Goal: Information Seeking & Learning: Learn about a topic

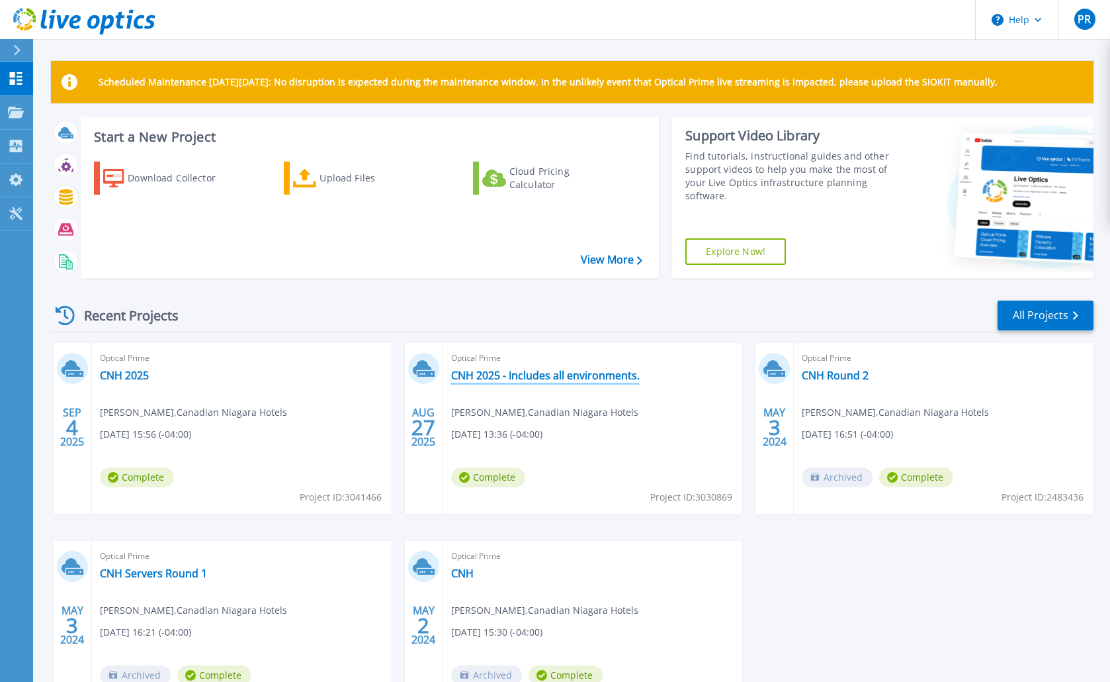
click at [476, 373] on link "CNH 2025 - Includes all environments." at bounding box center [545, 375] width 189 height 13
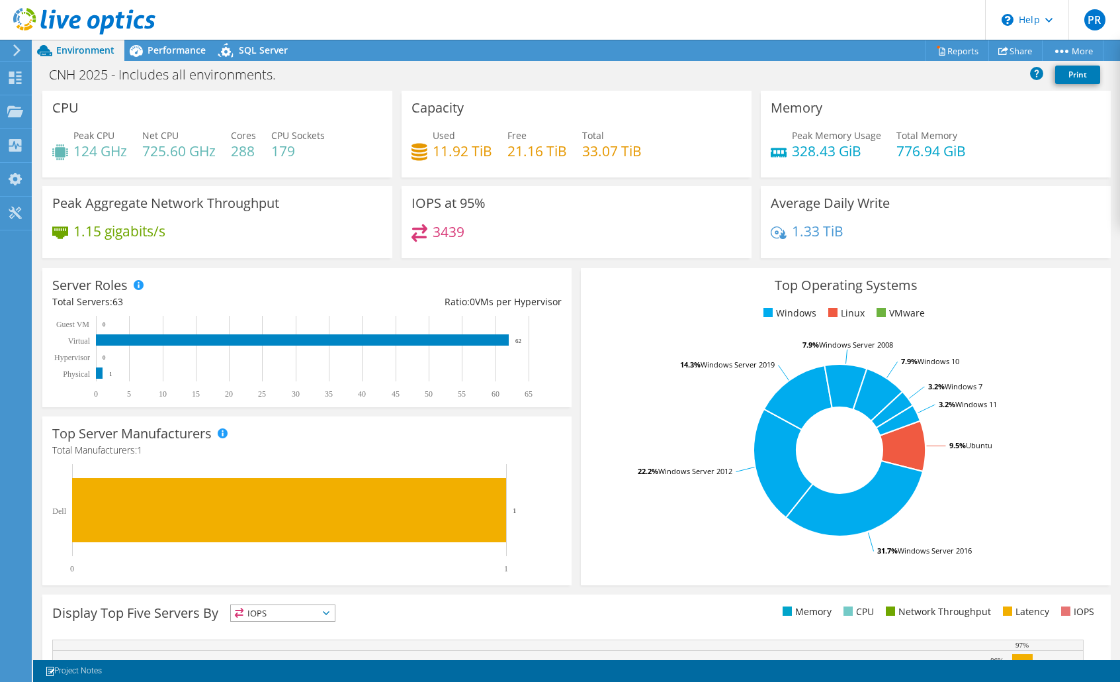
click at [228, 150] on div "Peak CPU 124 GHz Net CPU 725.60 GHz Cores 288 CPU Sockets 179" at bounding box center [217, 149] width 330 height 43
click at [172, 49] on span "Performance" at bounding box center [177, 50] width 58 height 13
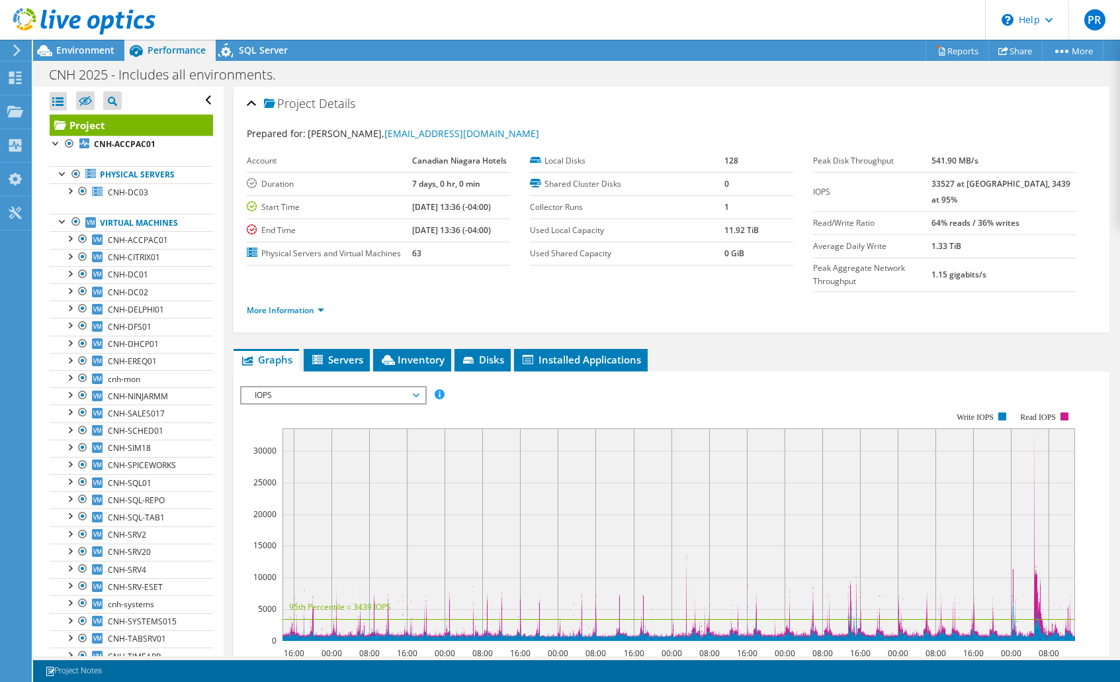
click at [343, 387] on span "IOPS" at bounding box center [333, 395] width 170 height 16
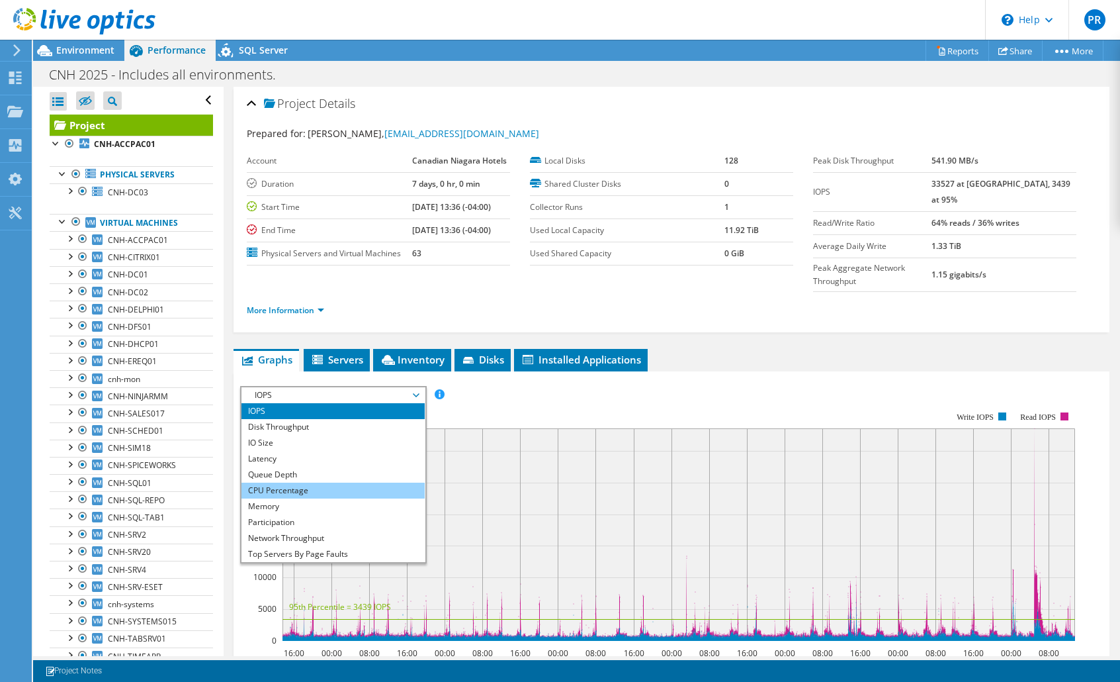
click at [289, 482] on li "CPU Percentage" at bounding box center [333, 490] width 183 height 16
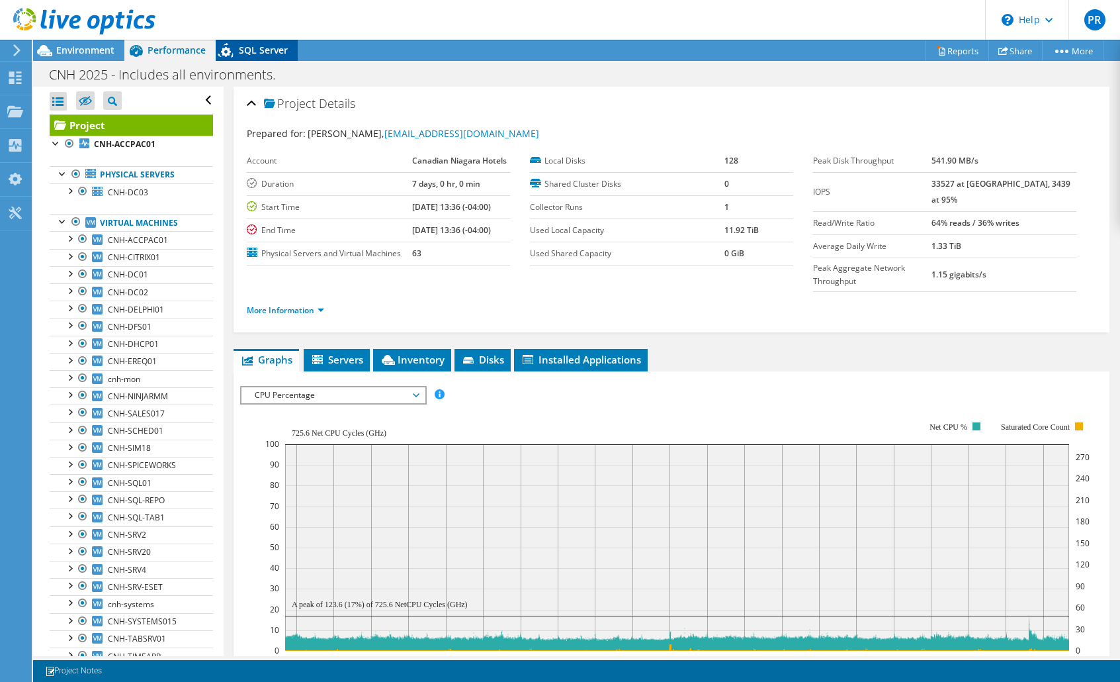
click at [261, 52] on span "SQL Server" at bounding box center [263, 50] width 49 height 13
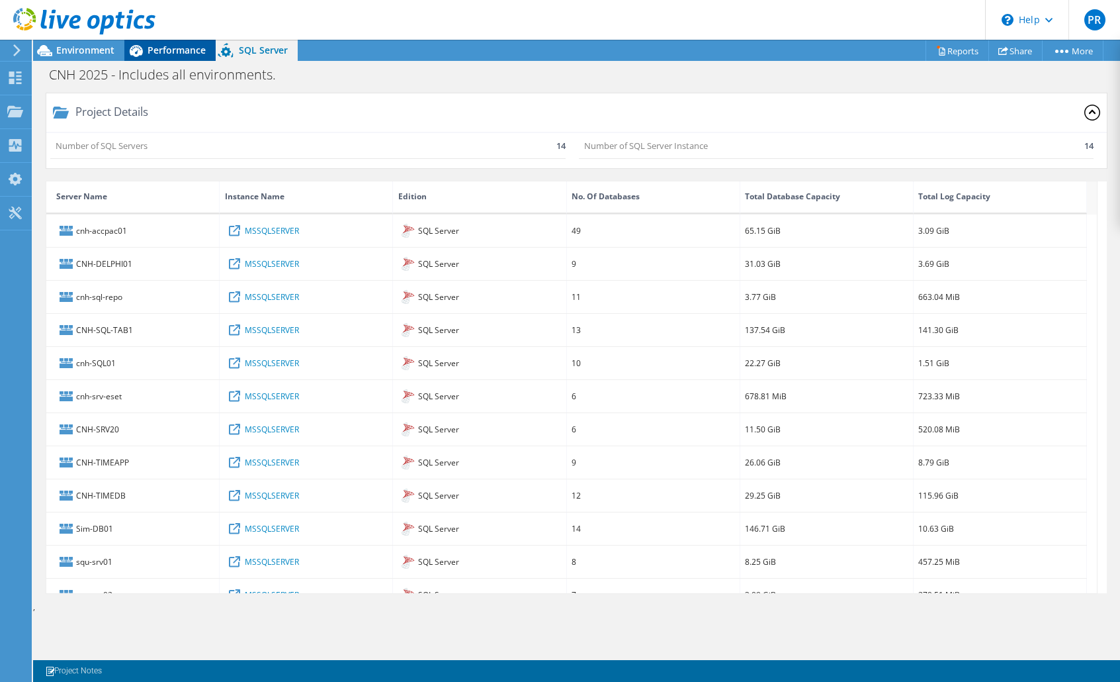
click at [187, 52] on span "Performance" at bounding box center [177, 50] width 58 height 13
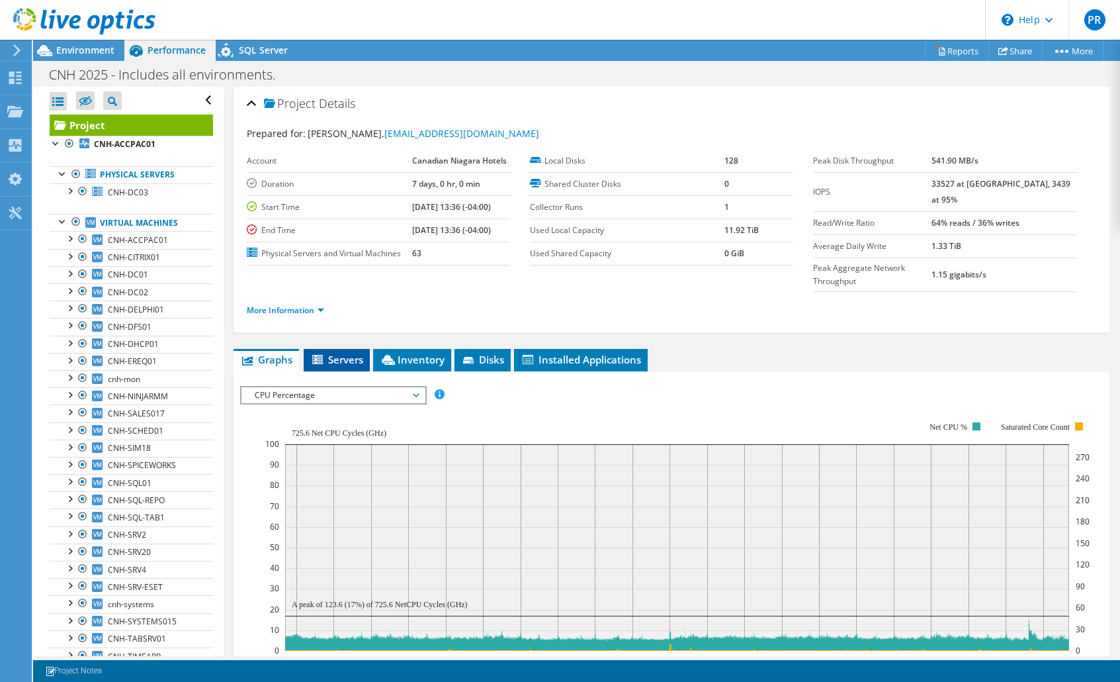
click at [359, 353] on span "Servers" at bounding box center [336, 359] width 53 height 13
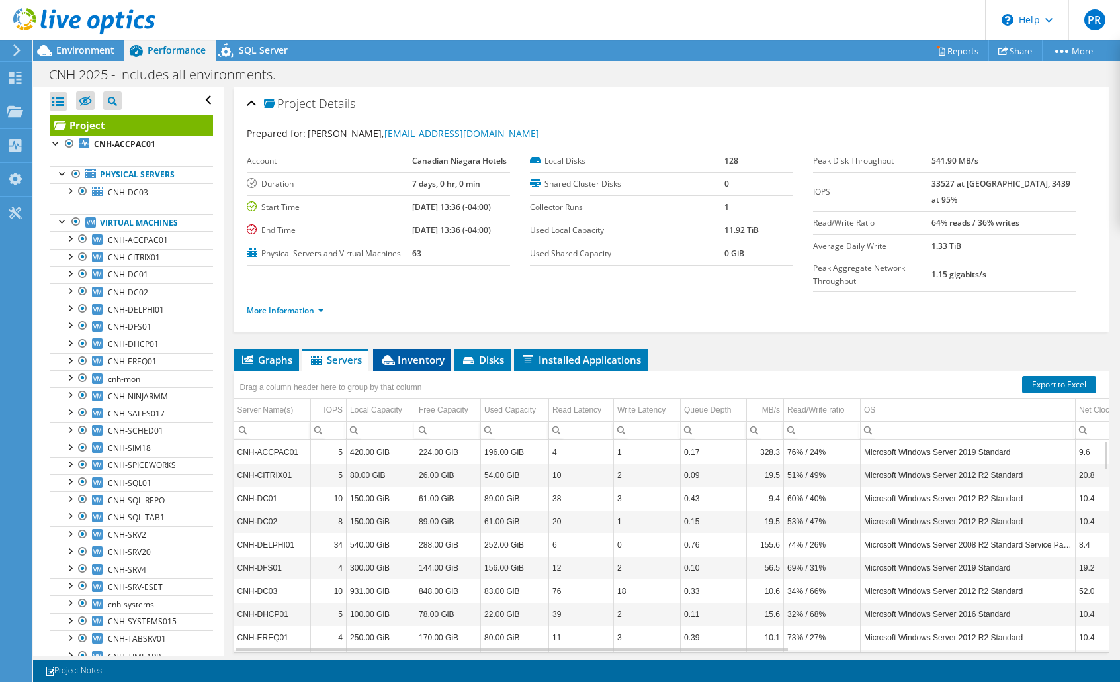
click at [418, 353] on span "Inventory" at bounding box center [412, 359] width 65 height 13
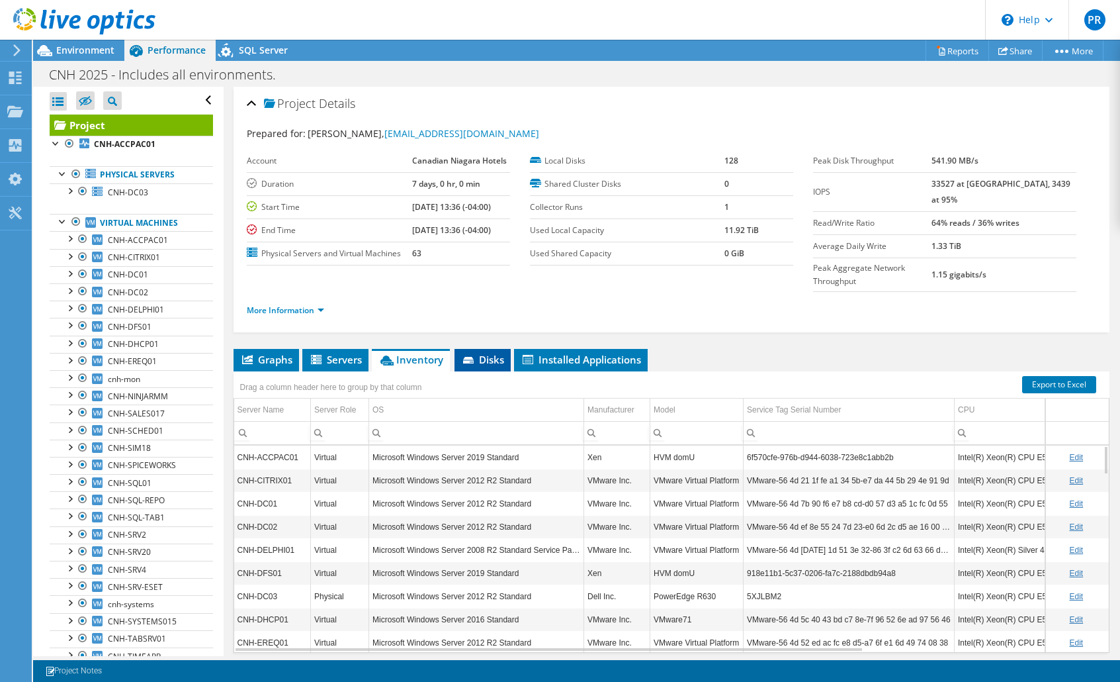
click at [487, 353] on span "Disks" at bounding box center [482, 359] width 43 height 13
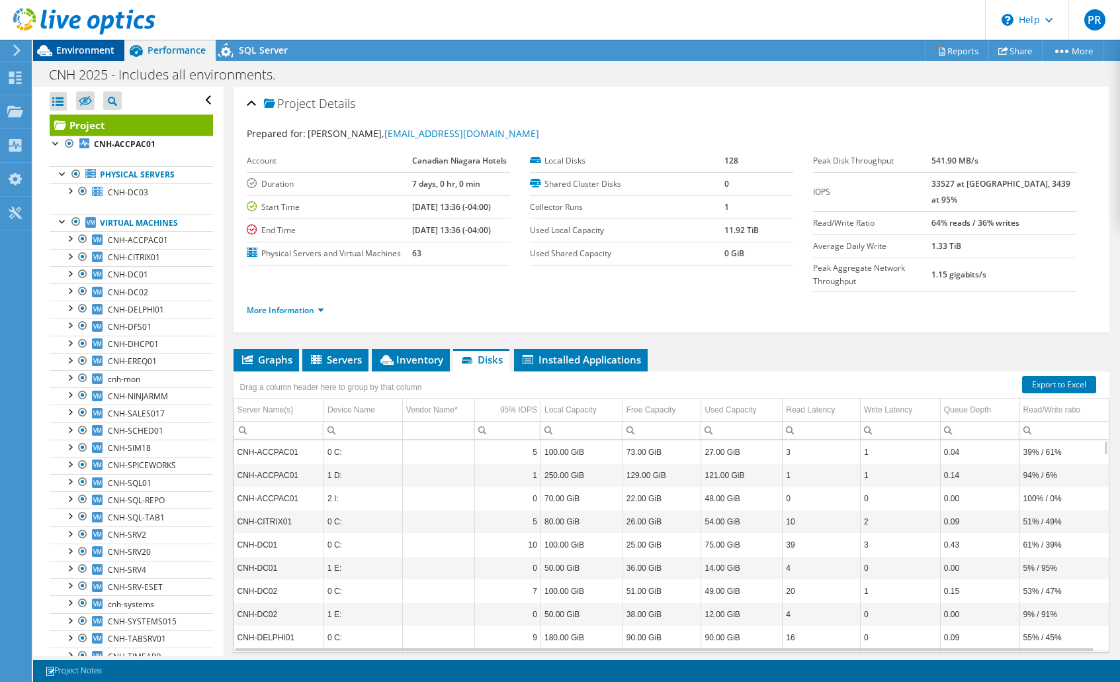
click at [85, 49] on span "Environment" at bounding box center [85, 50] width 58 height 13
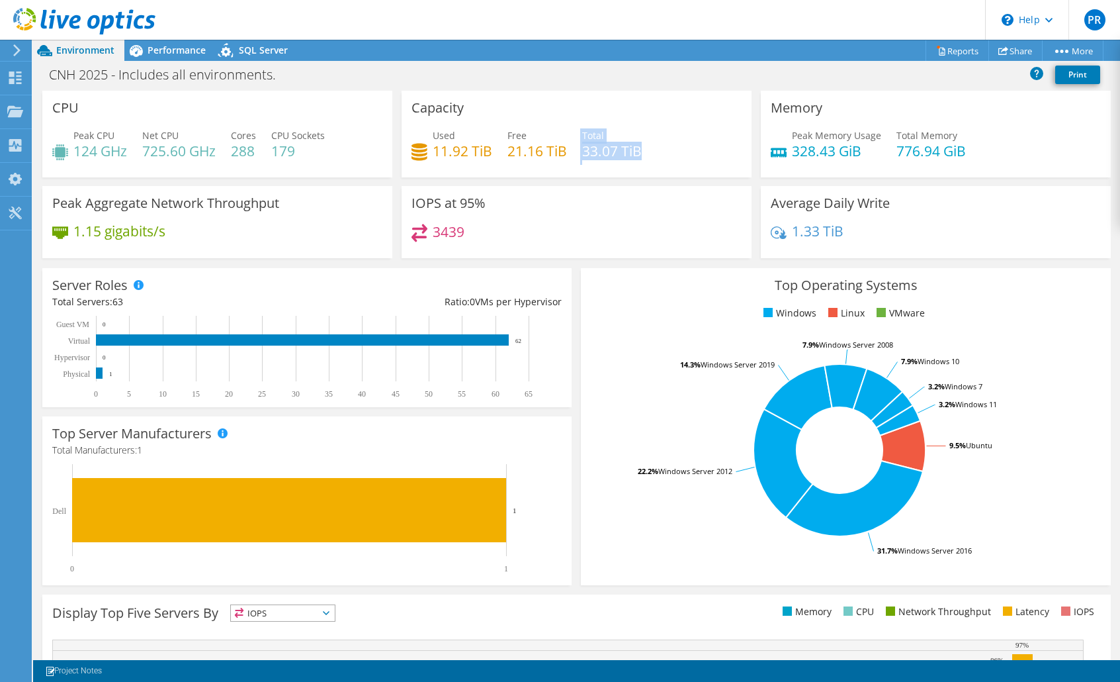
drag, startPoint x: 574, startPoint y: 149, endPoint x: 635, endPoint y: 152, distance: 60.9
click at [635, 152] on div "Used 11.92 TiB Free 21.16 TiB Total 33.07 TiB" at bounding box center [577, 149] width 330 height 43
click at [681, 158] on div "Used 11.92 TiB Free 21.16 TiB Total 33.07 TiB" at bounding box center [577, 149] width 330 height 43
drag, startPoint x: 505, startPoint y: 1, endPoint x: 691, endPoint y: 14, distance: 187.0
click at [691, 14] on header "PR End User [PERSON_NAME] [EMAIL_ADDRESS][DOMAIN_NAME] Canadian Niagara Hotels …" at bounding box center [560, 20] width 1120 height 40
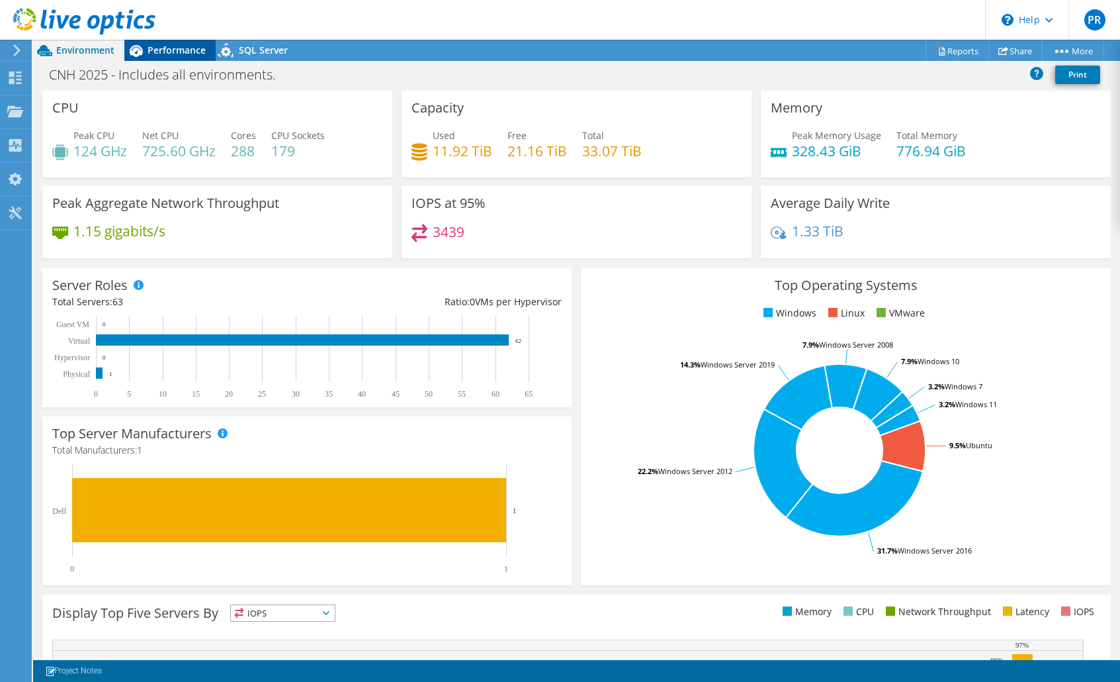
click at [189, 46] on span "Performance" at bounding box center [177, 50] width 58 height 13
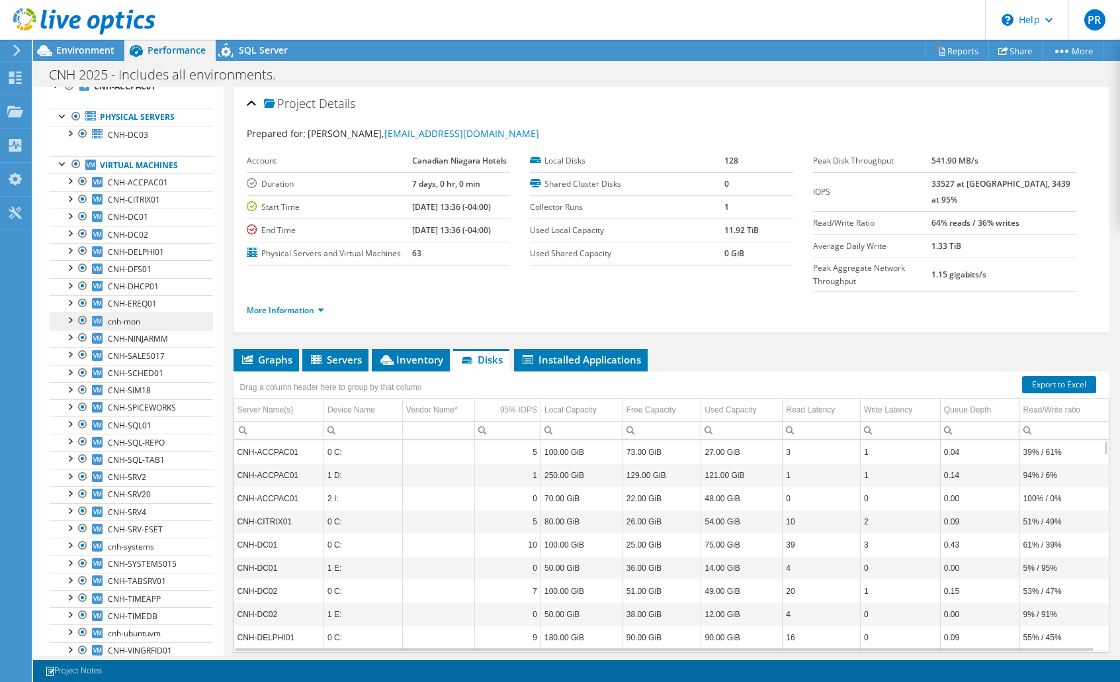
scroll to position [132, 0]
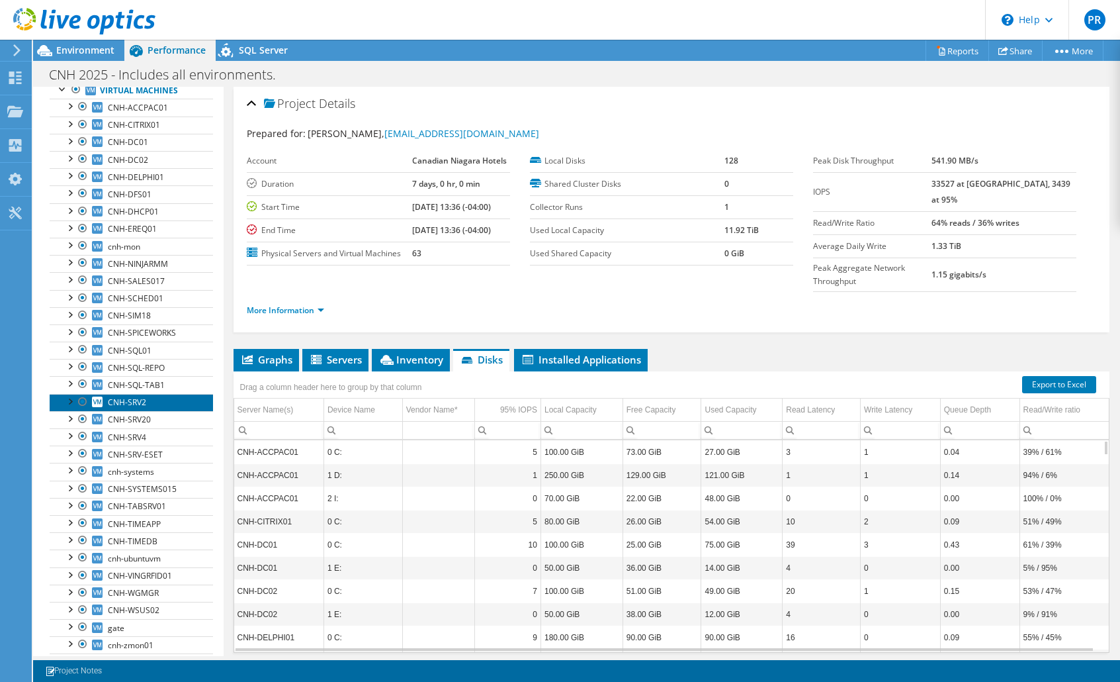
click at [140, 405] on span "CNH-SRV2" at bounding box center [127, 401] width 38 height 11
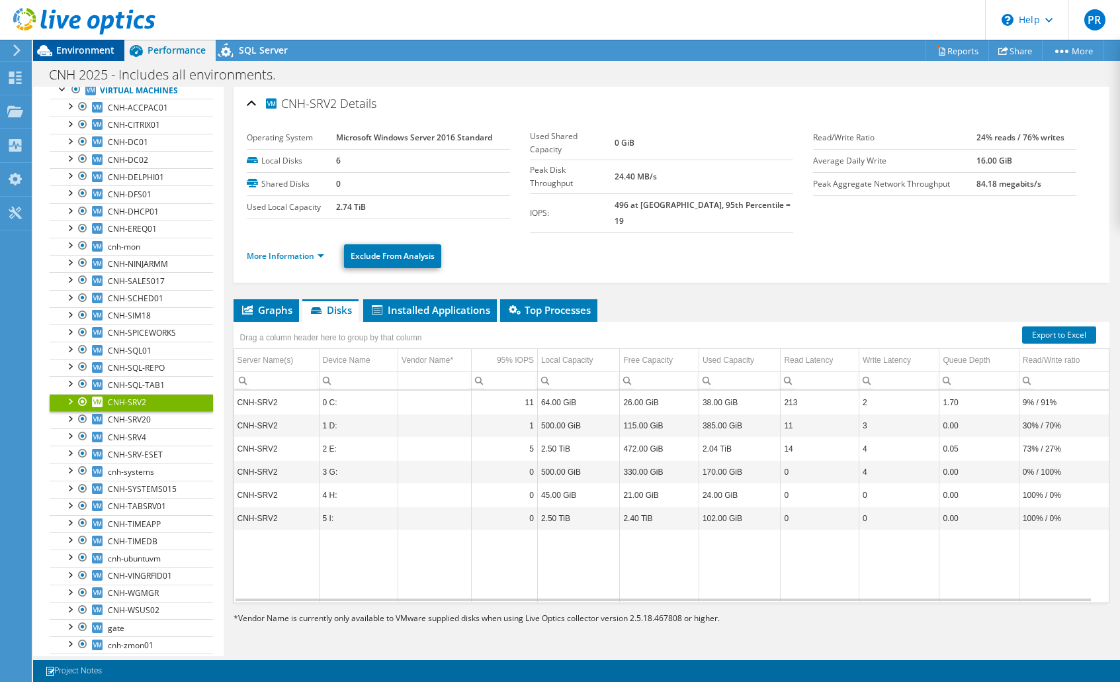
click at [81, 51] on span "Environment" at bounding box center [85, 50] width 58 height 13
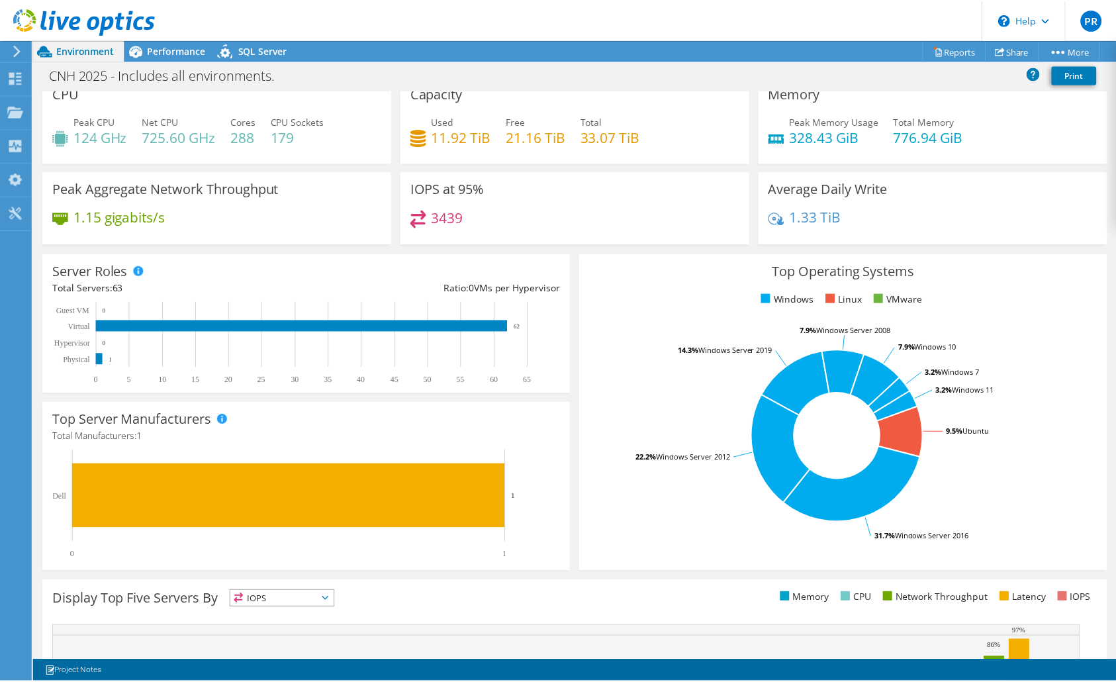
scroll to position [0, 0]
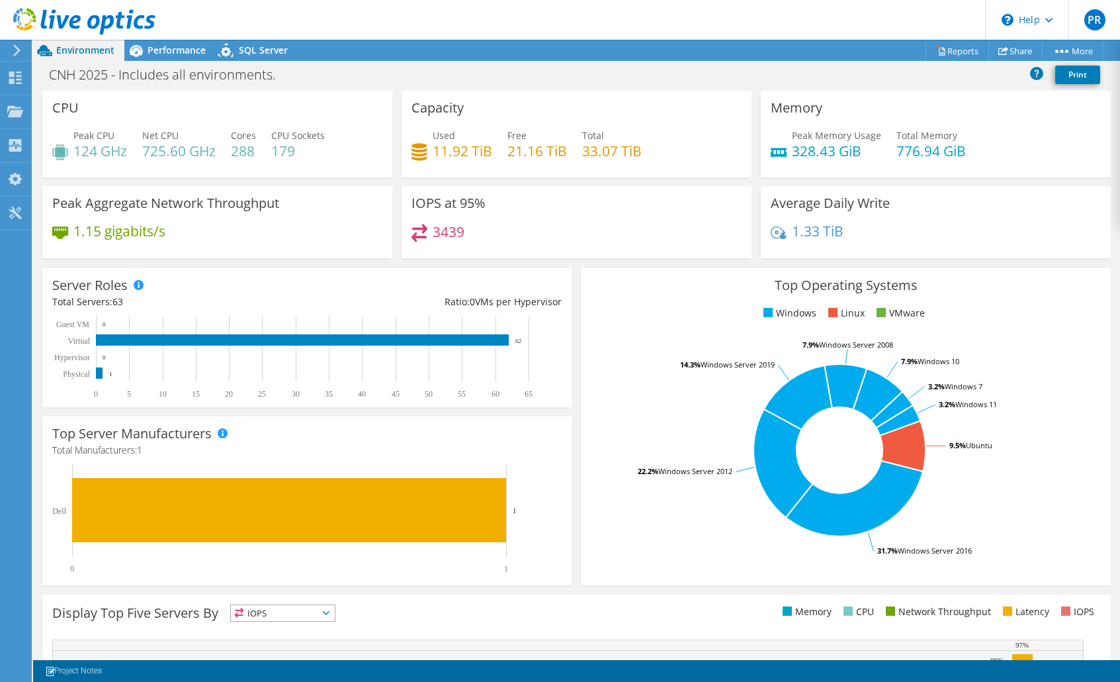
click at [531, 227] on div "3439" at bounding box center [577, 238] width 330 height 28
